Goal: Task Accomplishment & Management: Manage account settings

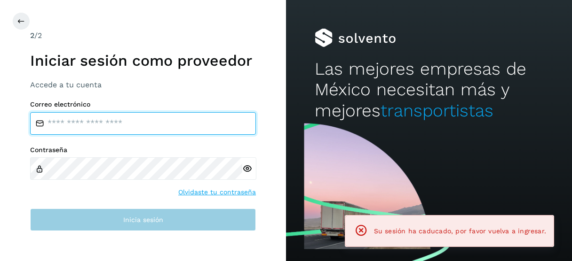
type input "**********"
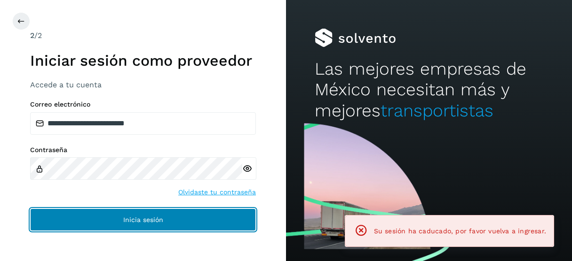
click at [110, 217] on button "Inicia sesión" at bounding box center [143, 220] width 226 height 23
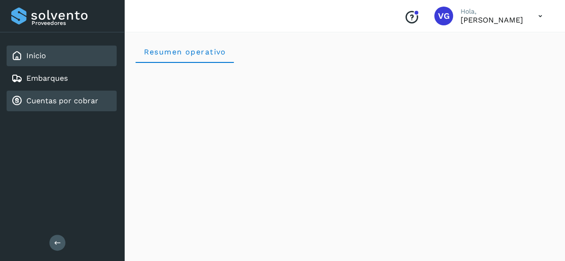
click at [80, 99] on link "Cuentas por cobrar" at bounding box center [62, 100] width 72 height 9
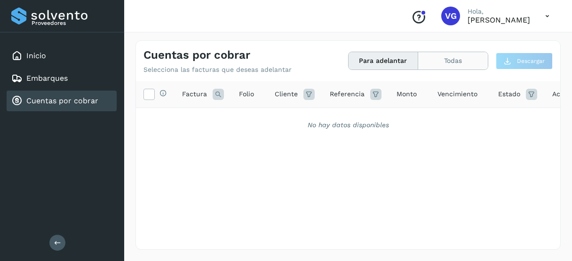
click at [445, 61] on button "Todas" at bounding box center [453, 60] width 70 height 17
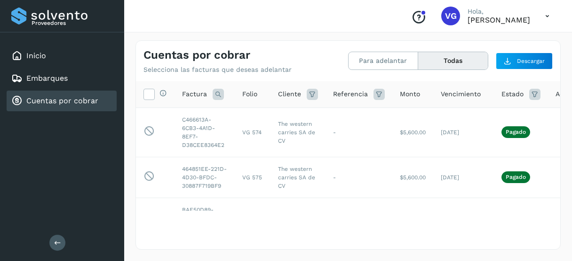
click at [293, 20] on div "Conoce nuestros beneficios VG Hola, VIRIDIANA GONZALEZ MENDOZA" at bounding box center [347, 16] width 447 height 32
click at [226, 230] on div "Selecciona todas las facturas disponibles para adelanto Factura Folio Cliente R…" at bounding box center [348, 164] width 424 height 167
click at [395, 57] on button "Para adelantar" at bounding box center [383, 60] width 70 height 17
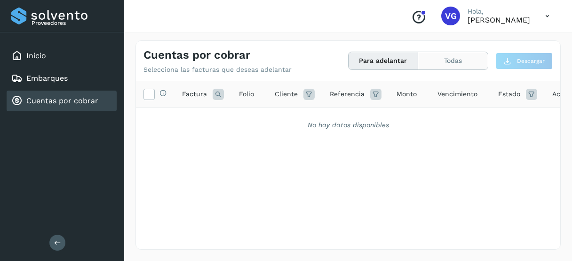
click at [447, 62] on button "Todas" at bounding box center [453, 60] width 70 height 17
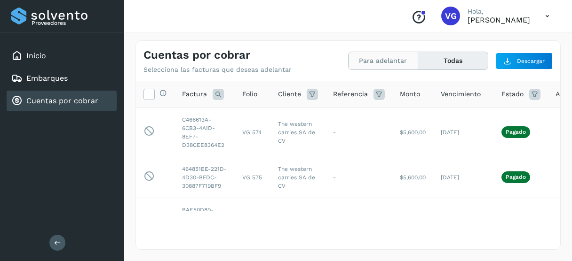
click at [394, 62] on button "Para adelantar" at bounding box center [383, 60] width 70 height 17
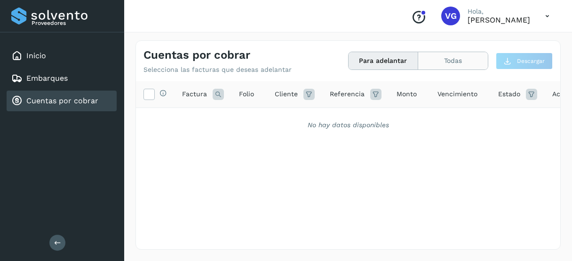
click at [451, 57] on button "Todas" at bounding box center [453, 60] width 70 height 17
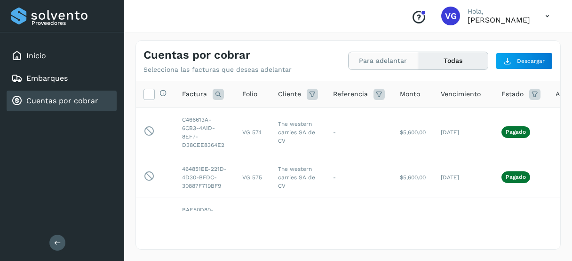
click at [359, 59] on button "Para adelantar" at bounding box center [383, 60] width 70 height 17
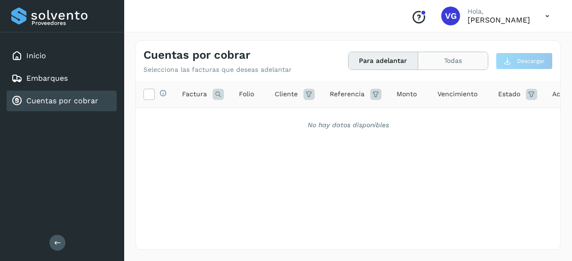
click at [439, 67] on button "Todas" at bounding box center [453, 60] width 70 height 17
